Goal: Go to known website: Access a specific website the user already knows

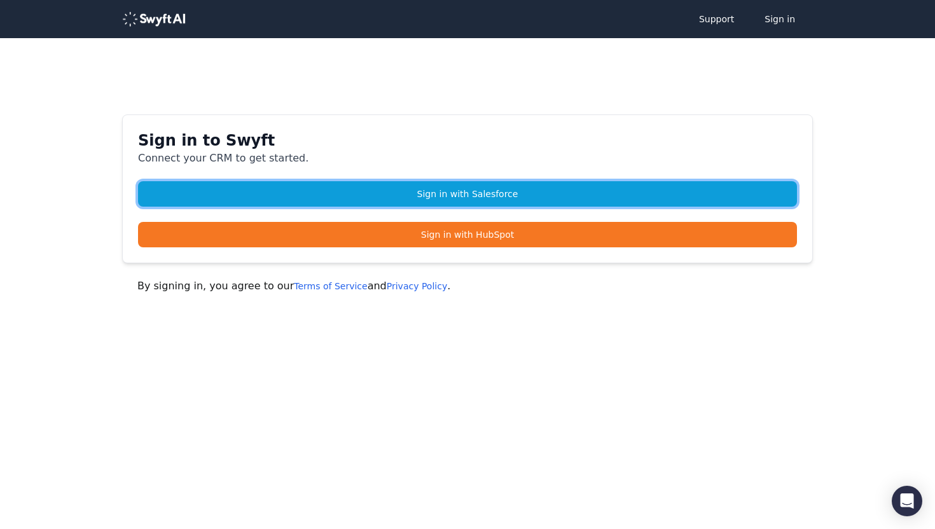
click at [484, 190] on link "Sign in with Salesforce" at bounding box center [467, 193] width 659 height 25
click at [425, 185] on link "Sign in with Salesforce" at bounding box center [467, 193] width 659 height 25
click at [413, 193] on link "Sign in with Salesforce" at bounding box center [467, 193] width 659 height 25
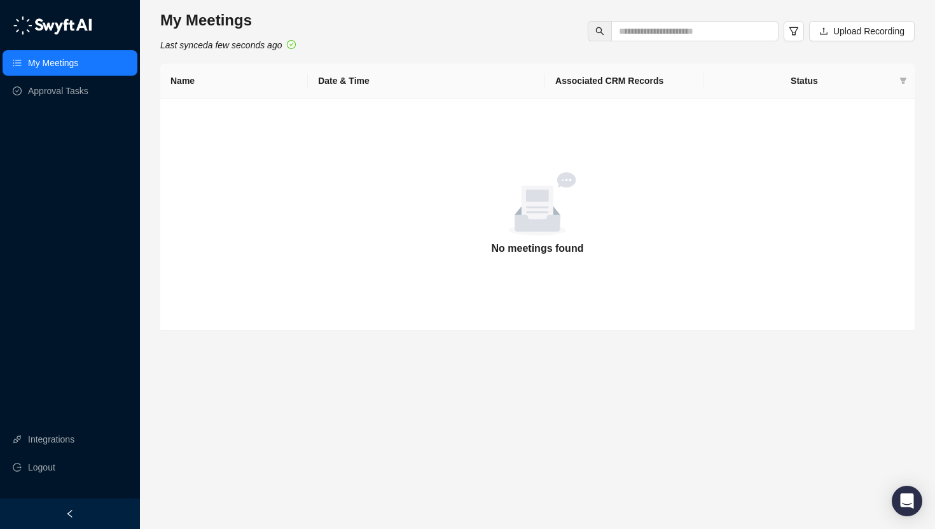
click at [511, 422] on main "My Meetings Last synced a few seconds ago Upload Recording Name Date & Time Ass…" at bounding box center [537, 264] width 755 height 509
